Goal: Task Accomplishment & Management: Manage account settings

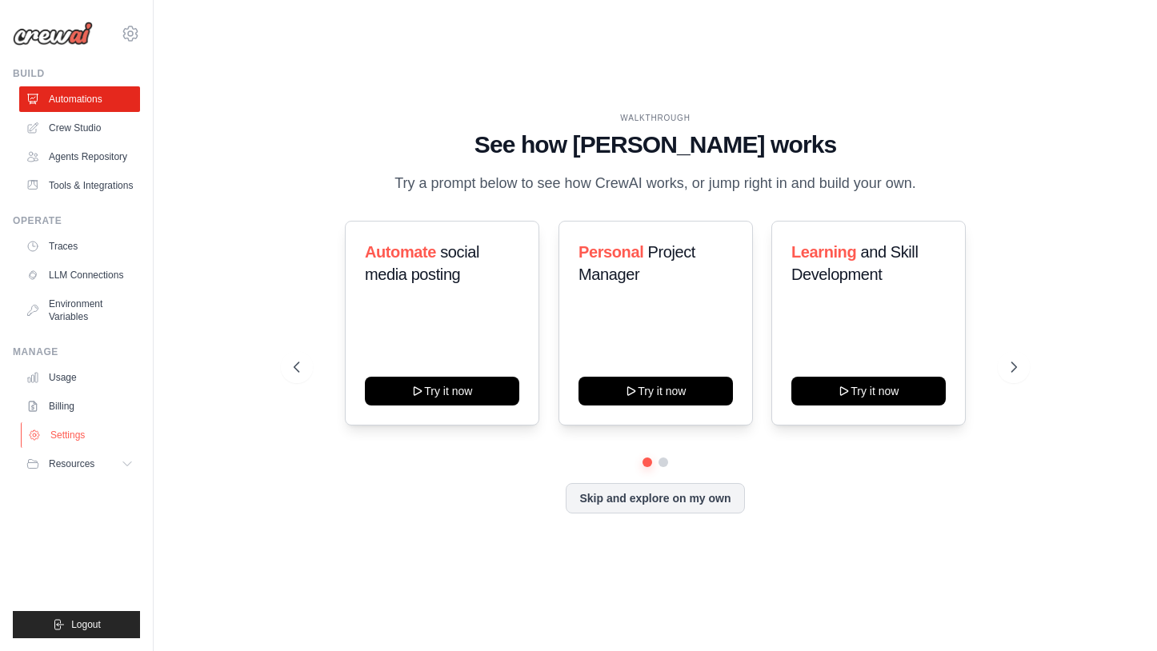
click at [63, 432] on link "Settings" at bounding box center [81, 435] width 121 height 26
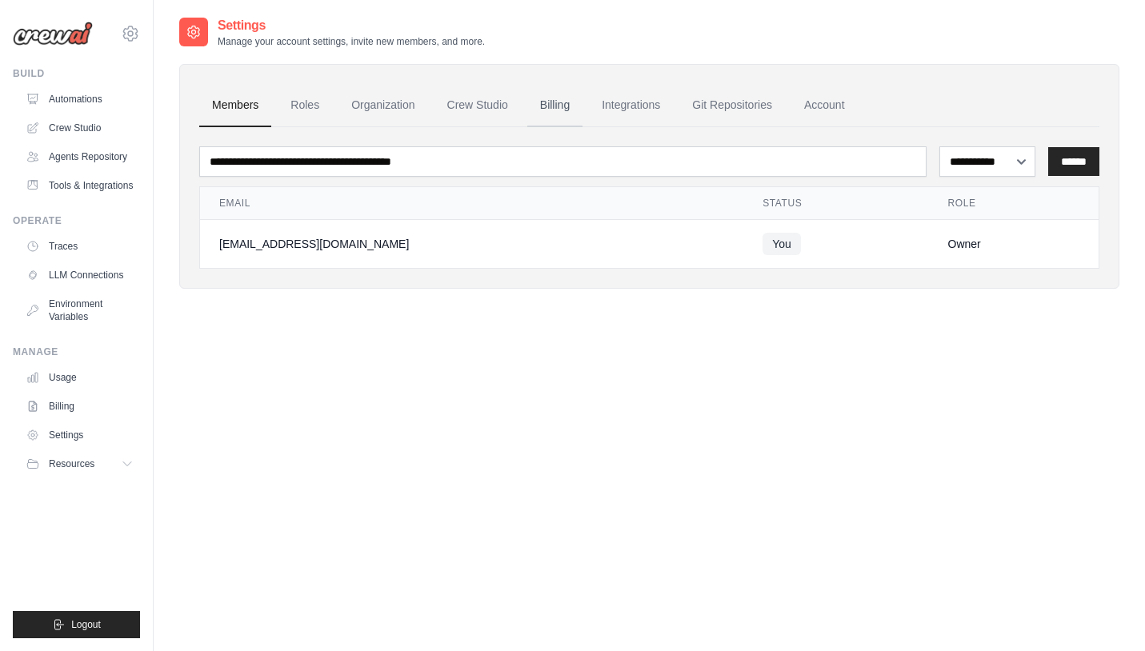
click at [562, 114] on link "Billing" at bounding box center [554, 105] width 55 height 43
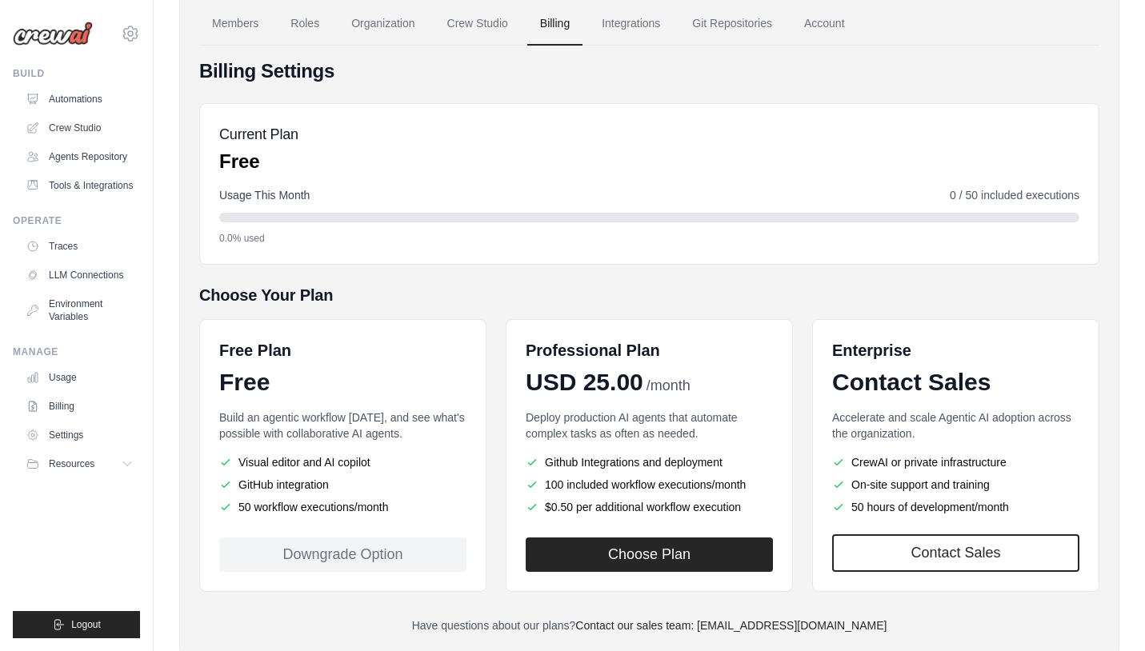
scroll to position [126, 0]
